Goal: Transaction & Acquisition: Download file/media

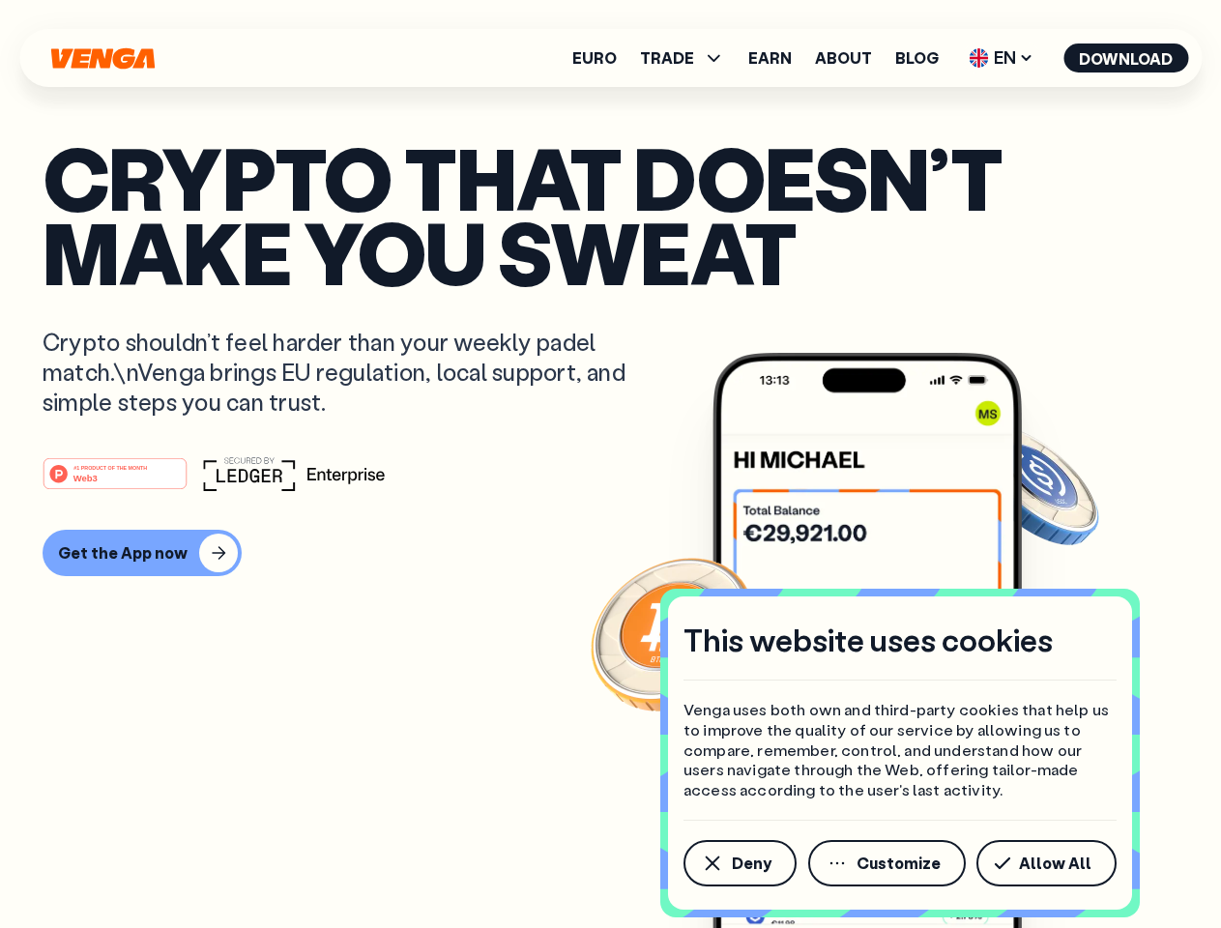
click at [610, 464] on div "#1 PRODUCT OF THE MONTH Web3" at bounding box center [611, 473] width 1136 height 35
click at [739, 864] on span "Deny" at bounding box center [752, 863] width 40 height 15
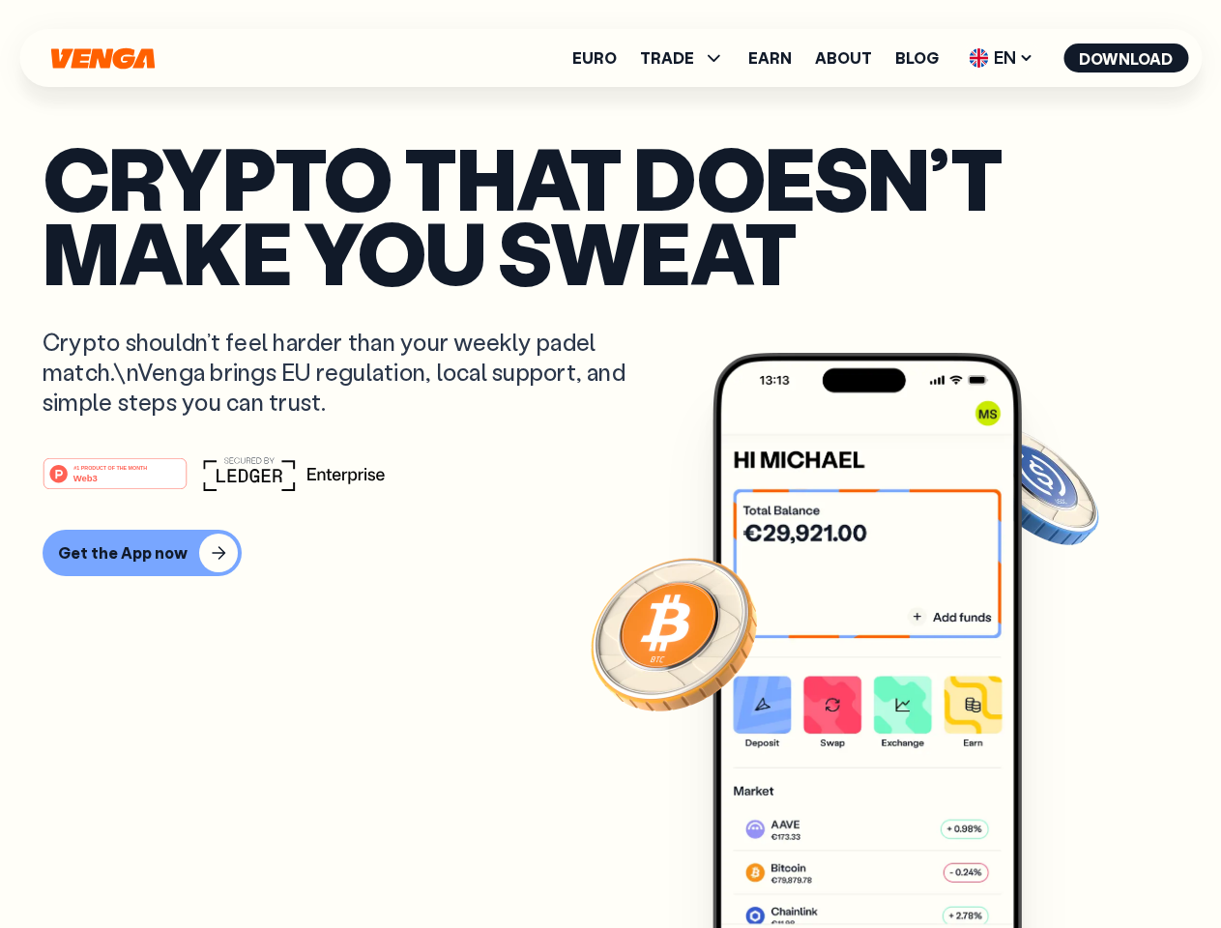
click at [889, 864] on img at bounding box center [867, 677] width 309 height 648
click at [1050, 864] on article "Crypto that doesn’t make you sweat Crypto shouldn’t feel harder than your weekl…" at bounding box center [611, 502] width 1136 height 725
click at [688, 58] on span "TRADE" at bounding box center [667, 57] width 54 height 15
click at [1002, 58] on span "EN" at bounding box center [1001, 58] width 78 height 31
click at [1127, 58] on button "Download" at bounding box center [1126, 58] width 125 height 29
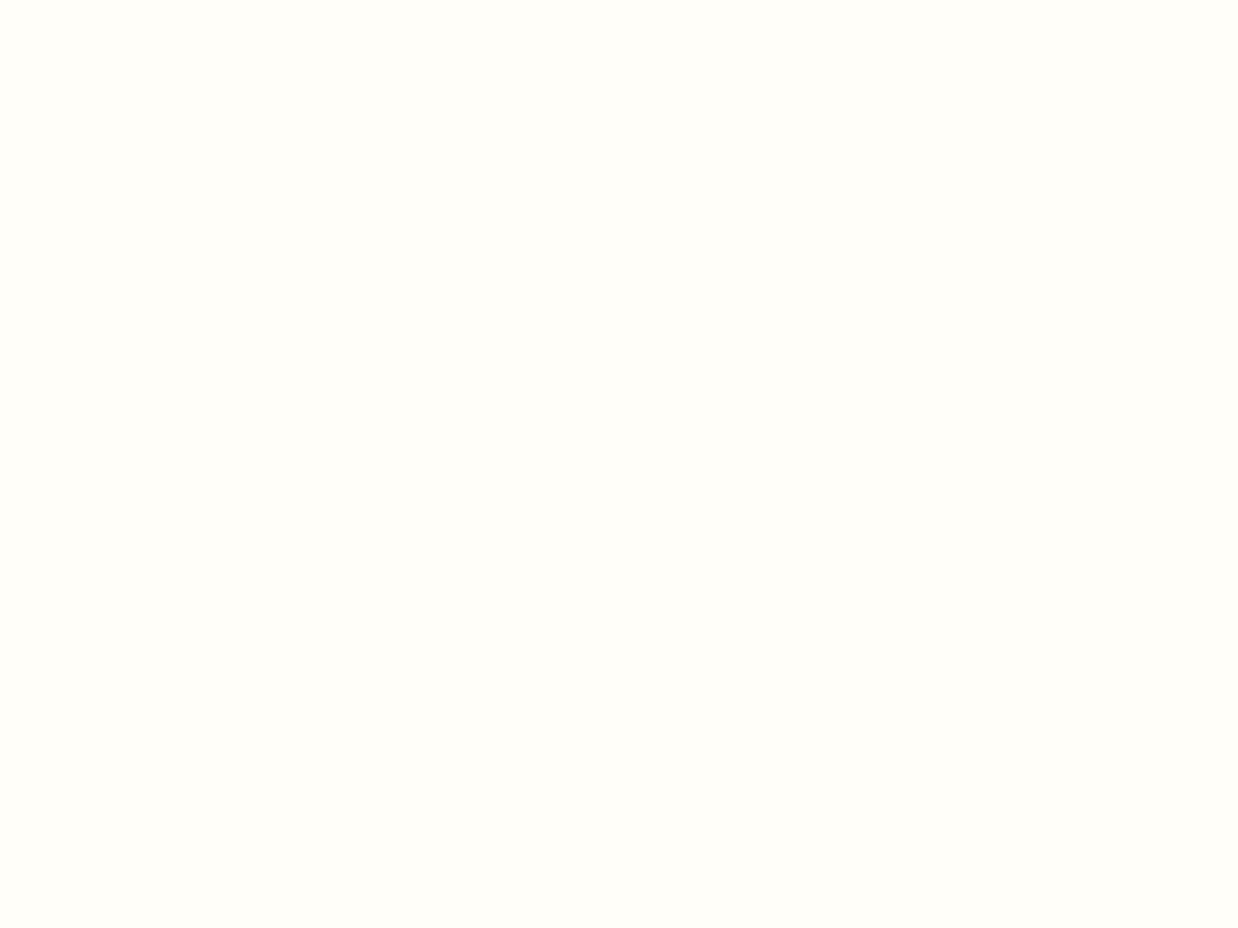
click at [139, 0] on html "This website uses cookies Venga uses both own and third-party cookies that help…" at bounding box center [619, 0] width 1238 height 0
click at [118, 0] on html "This website uses cookies Venga uses both own and third-party cookies that help…" at bounding box center [619, 0] width 1238 height 0
